Goal: Task Accomplishment & Management: Manage account settings

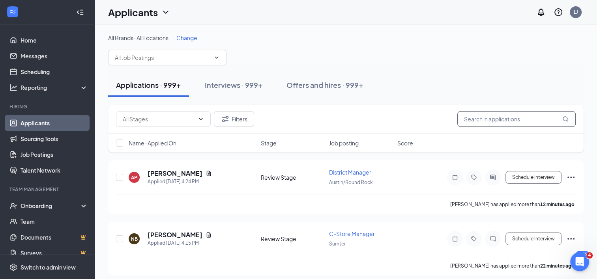
drag, startPoint x: 481, startPoint y: 121, endPoint x: 479, endPoint y: 125, distance: 4.1
click at [480, 125] on input "text" at bounding box center [516, 119] width 118 height 16
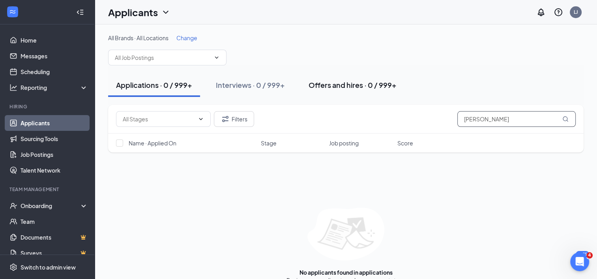
type input "[PERSON_NAME]"
click at [311, 82] on div "Offers and hires · 0 / 999+" at bounding box center [352, 85] width 88 height 10
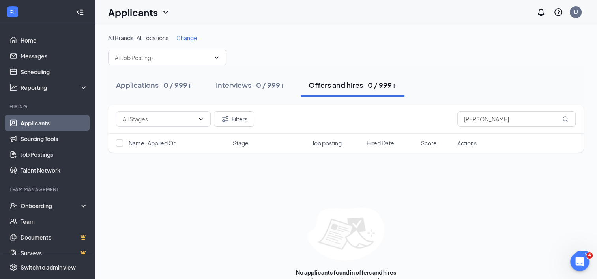
click at [190, 32] on div "All Brands · All Locations Change Applications · 0 / 999+ Interviews · 0 / 999+…" at bounding box center [346, 158] width 502 height 269
click at [190, 33] on div "All Brands · All Locations Change Applications · 0 / 999+ Interviews · 0 / 999+…" at bounding box center [346, 158] width 502 height 269
drag, startPoint x: 190, startPoint y: 33, endPoint x: 191, endPoint y: 58, distance: 24.9
click at [192, 57] on input "text" at bounding box center [162, 57] width 95 height 9
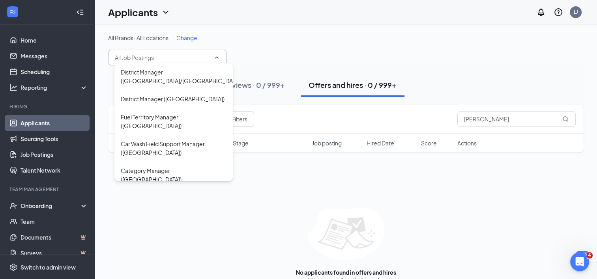
click at [181, 39] on span "Change" at bounding box center [186, 37] width 21 height 7
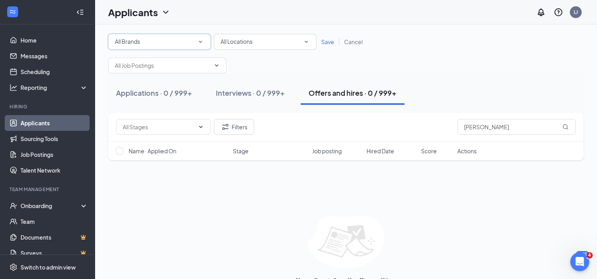
click at [151, 44] on div "All Brands" at bounding box center [159, 41] width 89 height 9
click at [251, 33] on div "All Brands All Brands All Locations All Locations Save Cancel District Manager …" at bounding box center [346, 162] width 502 height 277
click at [251, 37] on div "All Locations" at bounding box center [264, 41] width 89 height 9
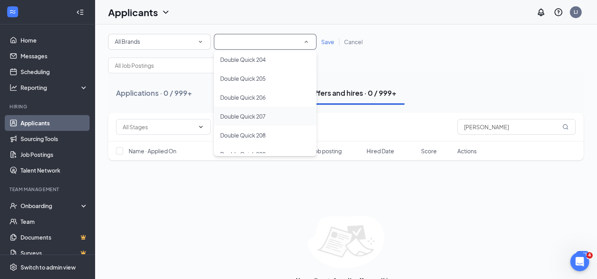
scroll to position [1459, 0]
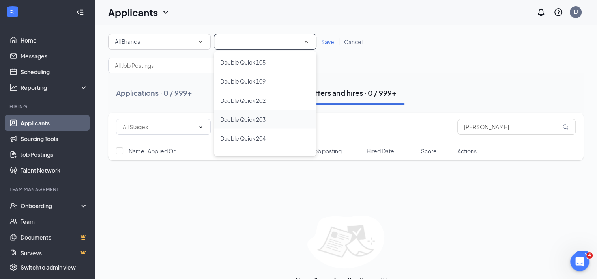
click at [270, 114] on li "Double Quick 203" at bounding box center [265, 119] width 103 height 19
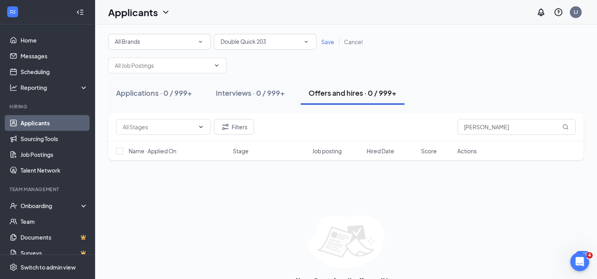
click at [330, 40] on span "Save" at bounding box center [327, 41] width 13 height 7
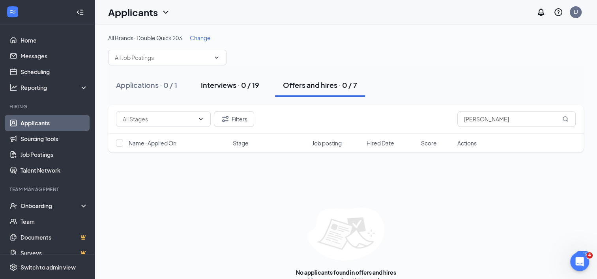
click at [229, 82] on div "Interviews · 0 / 19" at bounding box center [230, 85] width 58 height 10
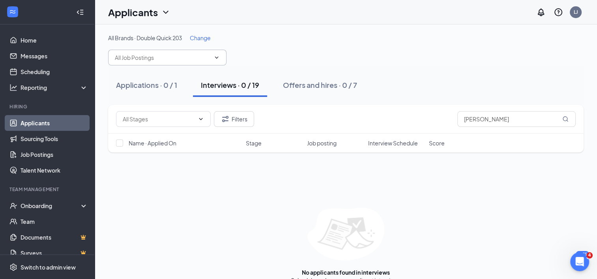
click at [135, 59] on input "text" at bounding box center [162, 57] width 95 height 9
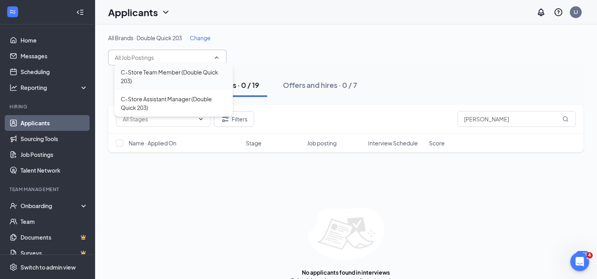
click at [142, 75] on div "C-Store Team Member (Double Quick 203)" at bounding box center [174, 76] width 106 height 17
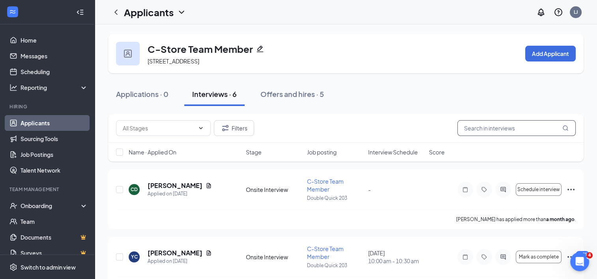
click at [488, 125] on input "text" at bounding box center [516, 128] width 118 height 16
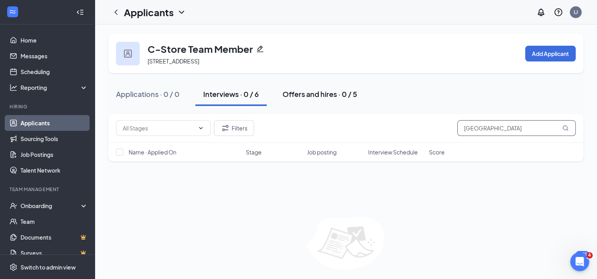
type input "[GEOGRAPHIC_DATA]"
click at [304, 97] on div "Offers and hires · 0 / 5" at bounding box center [319, 94] width 75 height 10
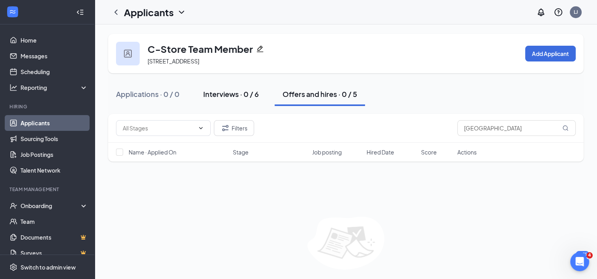
click at [218, 100] on button "Interviews · 0 / 6" at bounding box center [230, 94] width 71 height 24
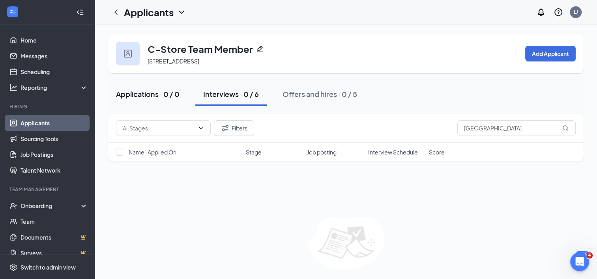
click at [159, 97] on div "Applications · 0 / 0" at bounding box center [147, 94] width 63 height 10
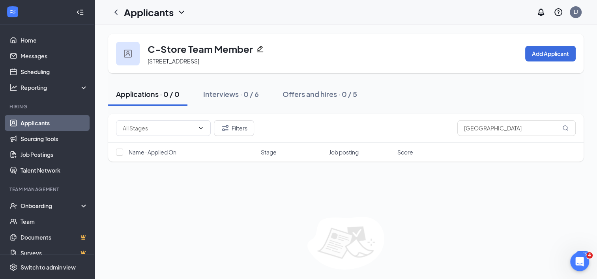
click at [28, 122] on link "Applicants" at bounding box center [54, 123] width 67 height 16
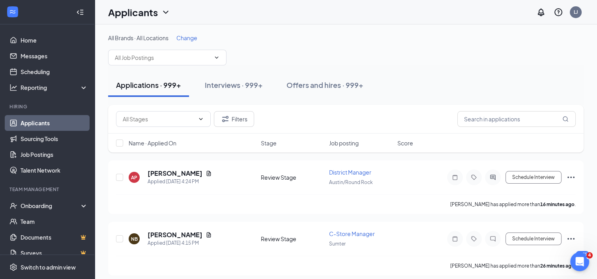
click at [178, 38] on span "Change" at bounding box center [186, 37] width 21 height 7
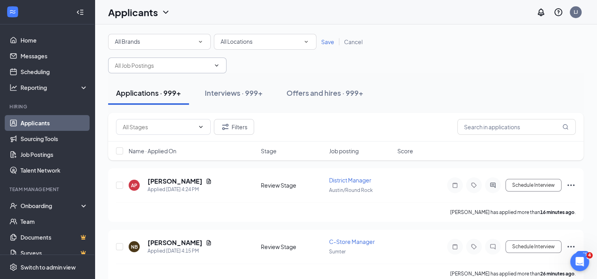
click at [172, 61] on input "text" at bounding box center [162, 65] width 95 height 9
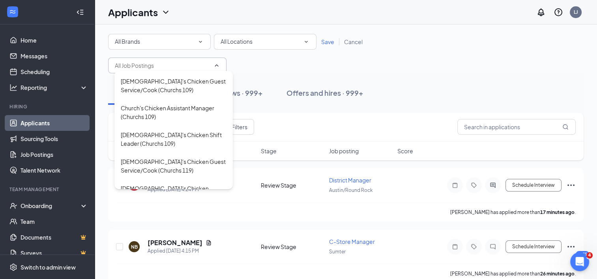
scroll to position [1822, 0]
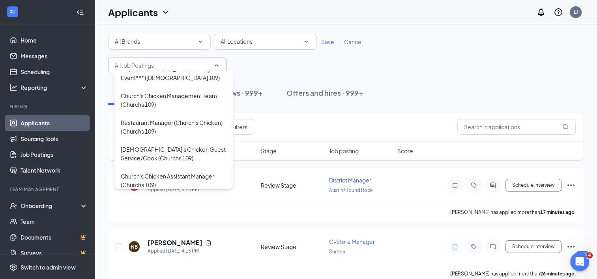
click at [226, 221] on div "[DEMOGRAPHIC_DATA]'s Chicken Guest Service/Cook (Churchs 119)" at bounding box center [173, 234] width 118 height 27
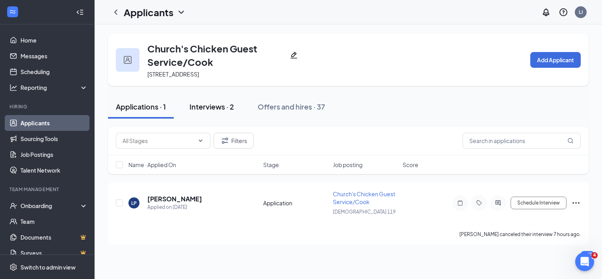
click at [207, 110] on div "Interviews · 2" at bounding box center [212, 107] width 45 height 10
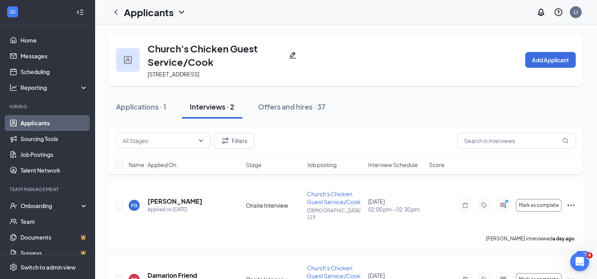
click at [39, 123] on link "Applicants" at bounding box center [54, 123] width 67 height 16
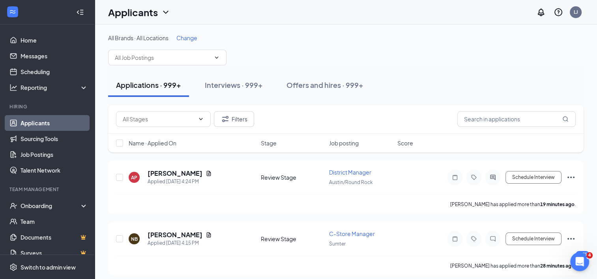
click at [185, 41] on div "Change" at bounding box center [186, 38] width 21 height 8
click at [183, 35] on span "Change" at bounding box center [186, 37] width 21 height 7
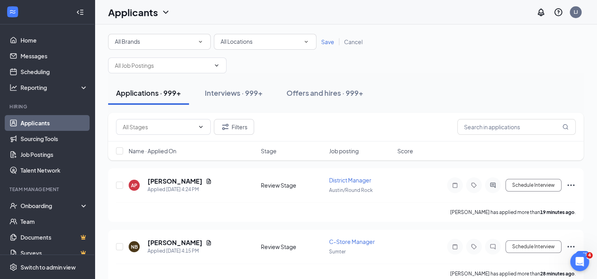
click at [252, 34] on div "All Locations All Locations" at bounding box center [265, 42] width 103 height 16
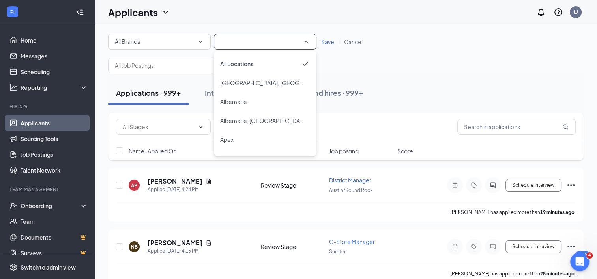
click at [255, 38] on input at bounding box center [264, 41] width 89 height 9
click at [260, 117] on span "Double Quick 203" at bounding box center [242, 119] width 45 height 7
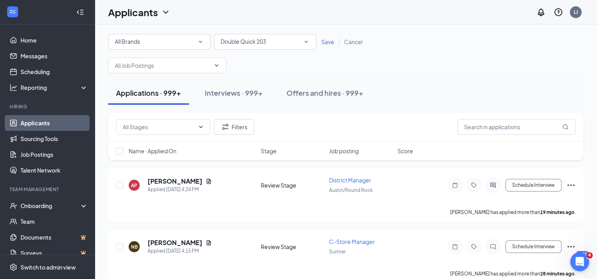
click at [322, 42] on span "Save" at bounding box center [327, 41] width 13 height 7
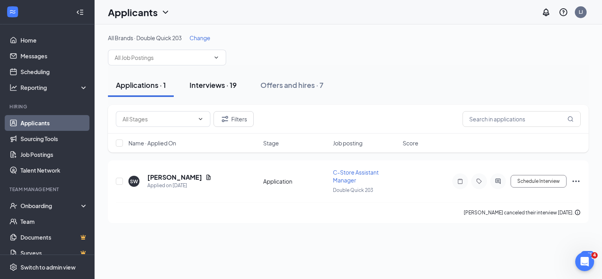
click at [209, 88] on div "Interviews · 19" at bounding box center [213, 85] width 47 height 10
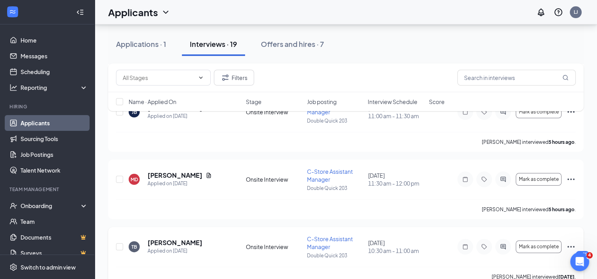
scroll to position [118, 0]
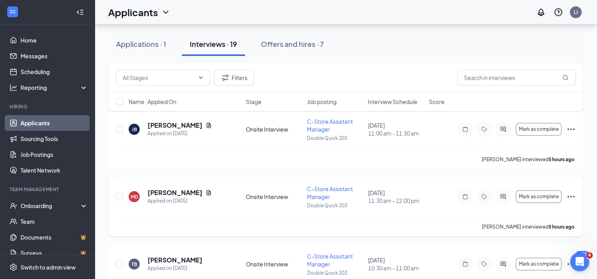
click at [571, 197] on icon "Ellipses" at bounding box center [570, 196] width 9 height 9
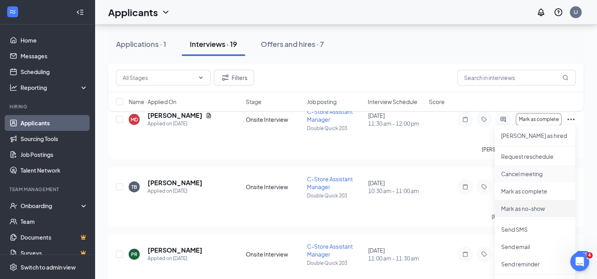
scroll to position [237, 0]
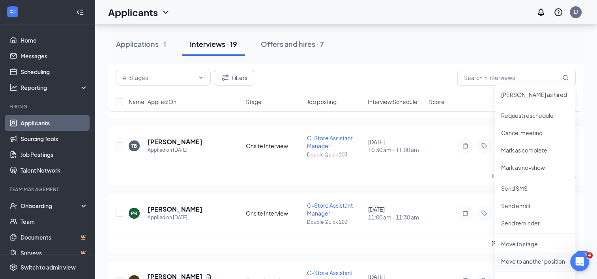
click at [535, 261] on p "Move to another position" at bounding box center [535, 261] width 68 height 8
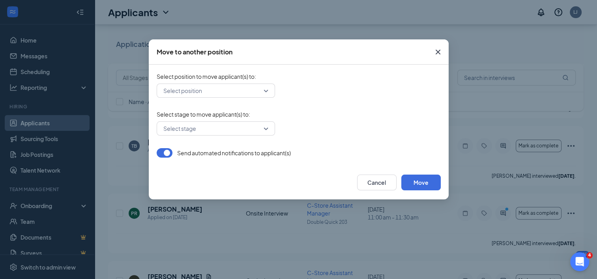
drag, startPoint x: 195, startPoint y: 101, endPoint x: 194, endPoint y: 95, distance: 5.3
click at [195, 100] on form "Select position to move applicant(s) to : Select position Select stage to move …" at bounding box center [299, 115] width 284 height 85
click at [194, 91] on input "search" at bounding box center [212, 90] width 103 height 13
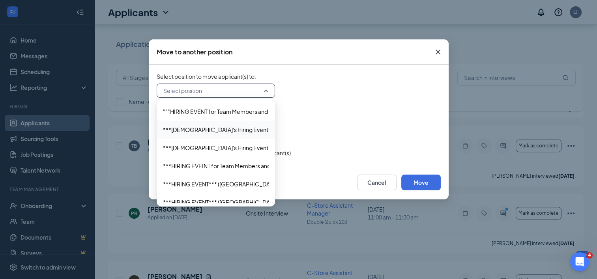
click at [178, 94] on input "search" at bounding box center [212, 90] width 103 height 13
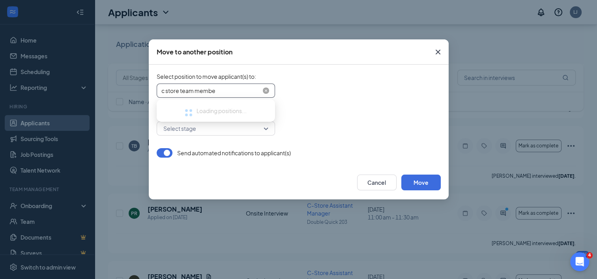
type input "c store team member"
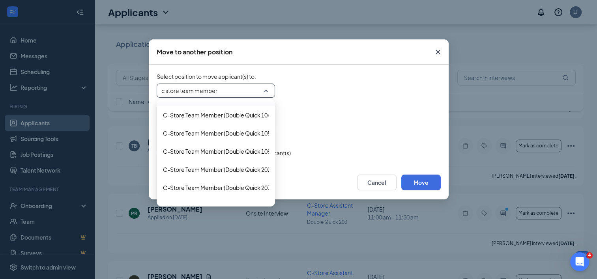
scroll to position [867, 0]
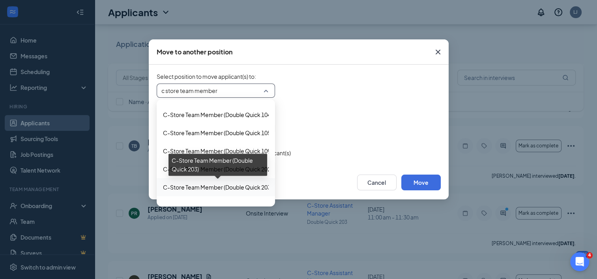
click at [231, 185] on span "C-Store Team Member (Double Quick 203)" at bounding box center [217, 187] width 109 height 9
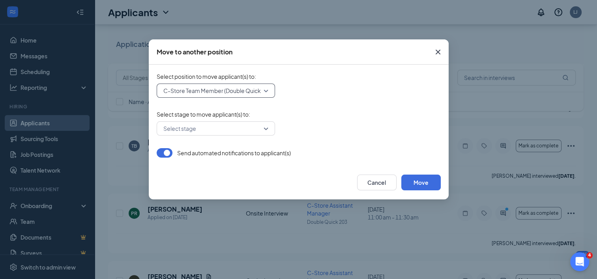
click at [221, 128] on input "search" at bounding box center [212, 128] width 103 height 13
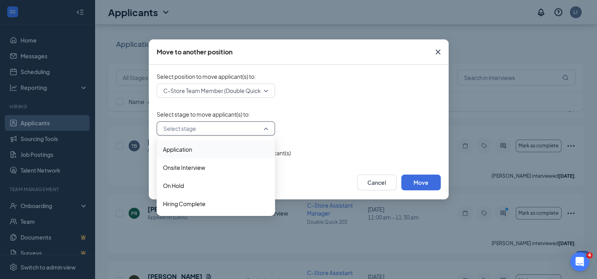
click at [181, 148] on span "Application" at bounding box center [177, 149] width 29 height 9
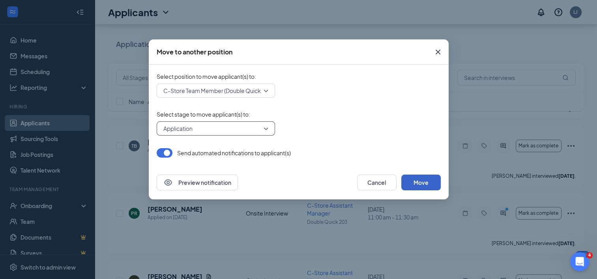
click at [416, 183] on button "Move" at bounding box center [420, 183] width 39 height 16
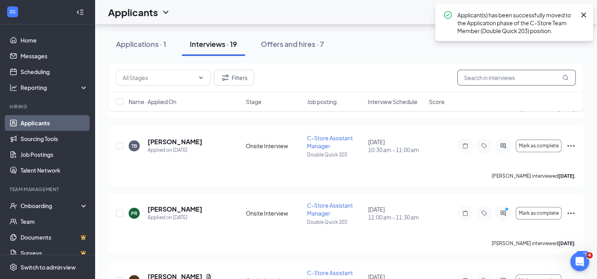
click at [474, 83] on input "text" at bounding box center [516, 78] width 118 height 16
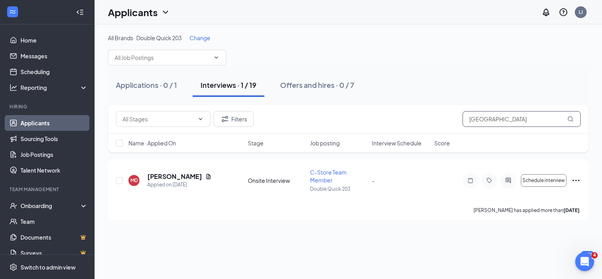
type input "[GEOGRAPHIC_DATA]"
click at [28, 121] on link "Applicants" at bounding box center [54, 123] width 67 height 16
